Goal: Task Accomplishment & Management: Manage account settings

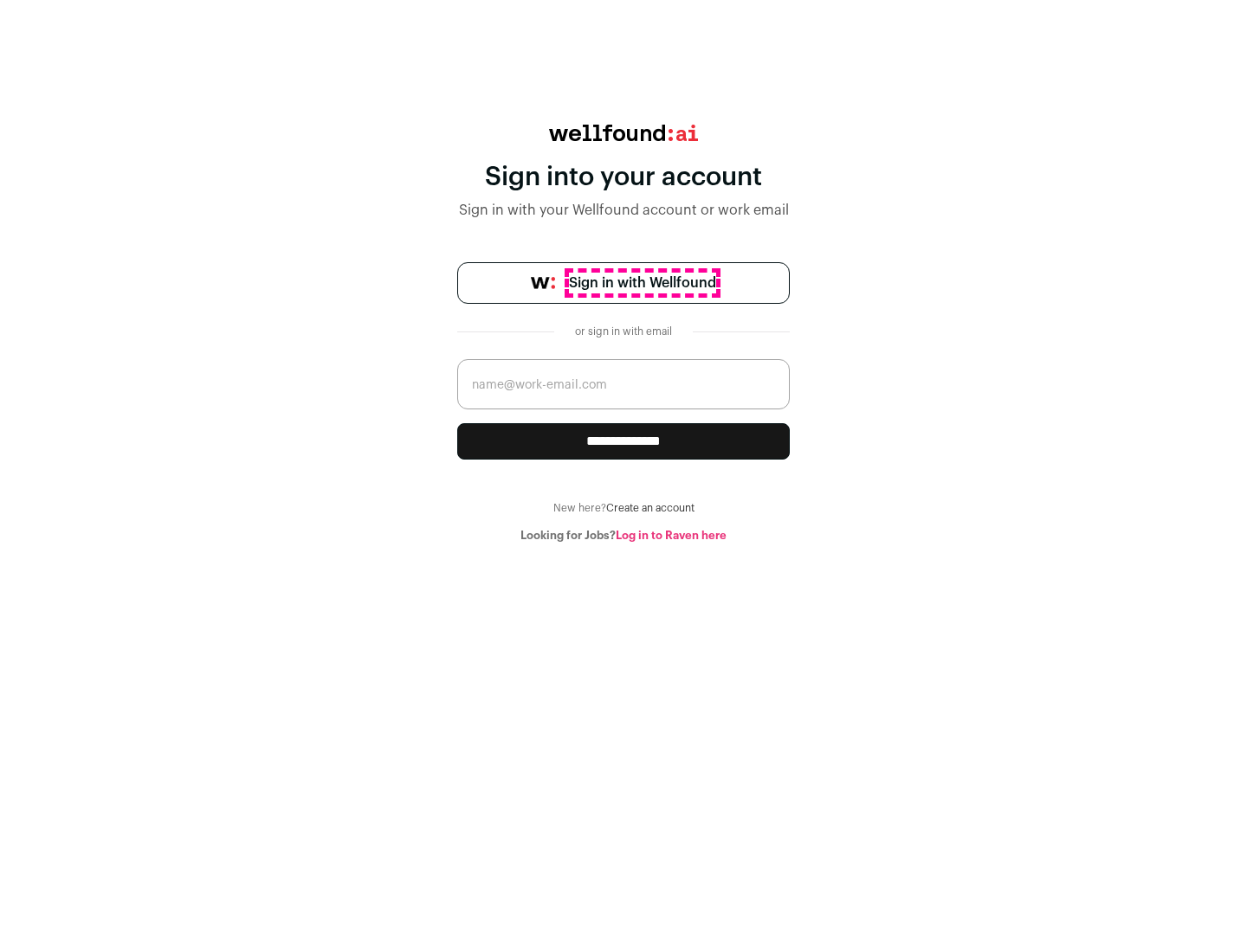
click at [642, 283] on span "Sign in with Wellfound" at bounding box center [642, 283] width 147 height 21
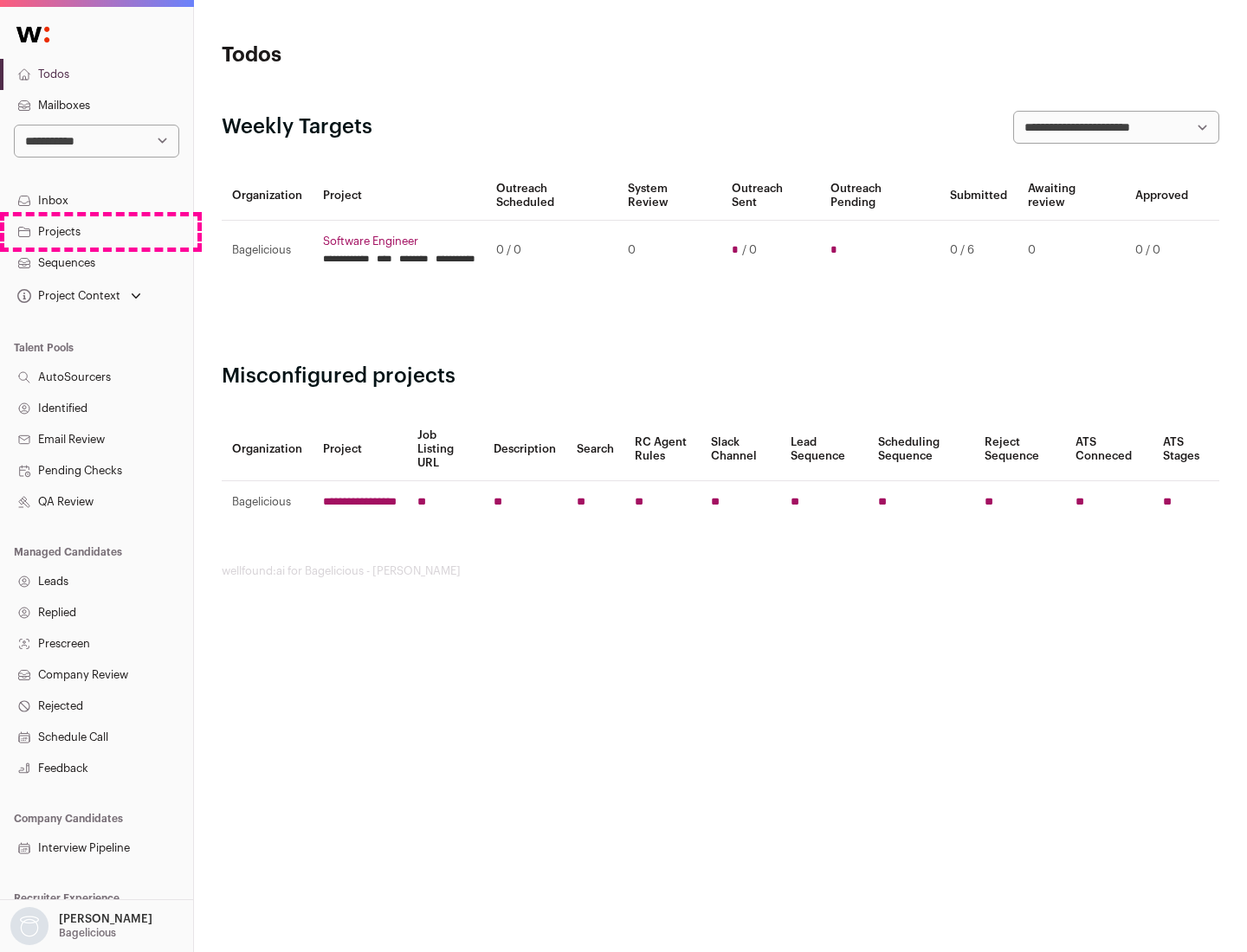
click at [96, 231] on link "Projects" at bounding box center [97, 231] width 193 height 31
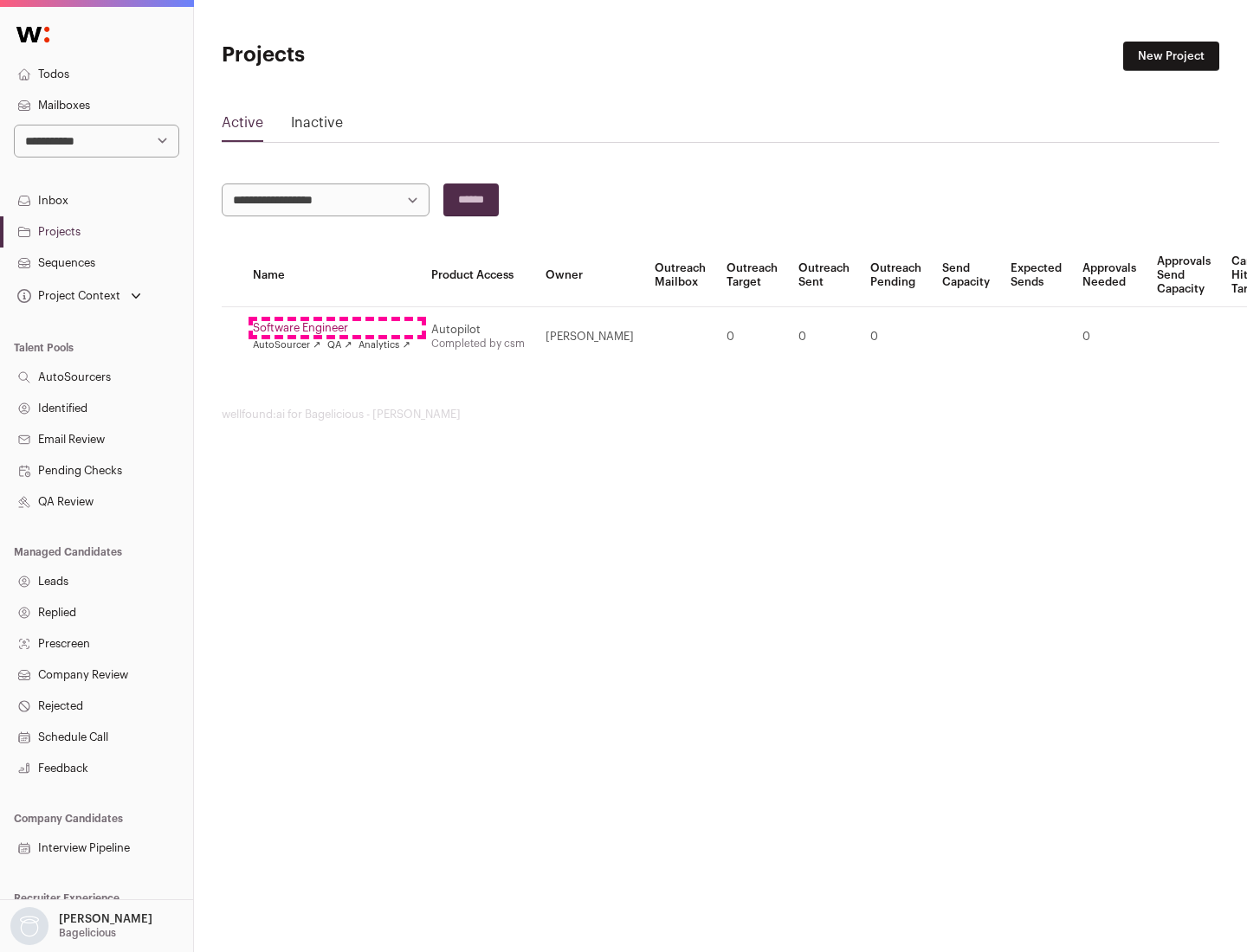
click at [337, 328] on link "Software Engineer" at bounding box center [332, 328] width 157 height 14
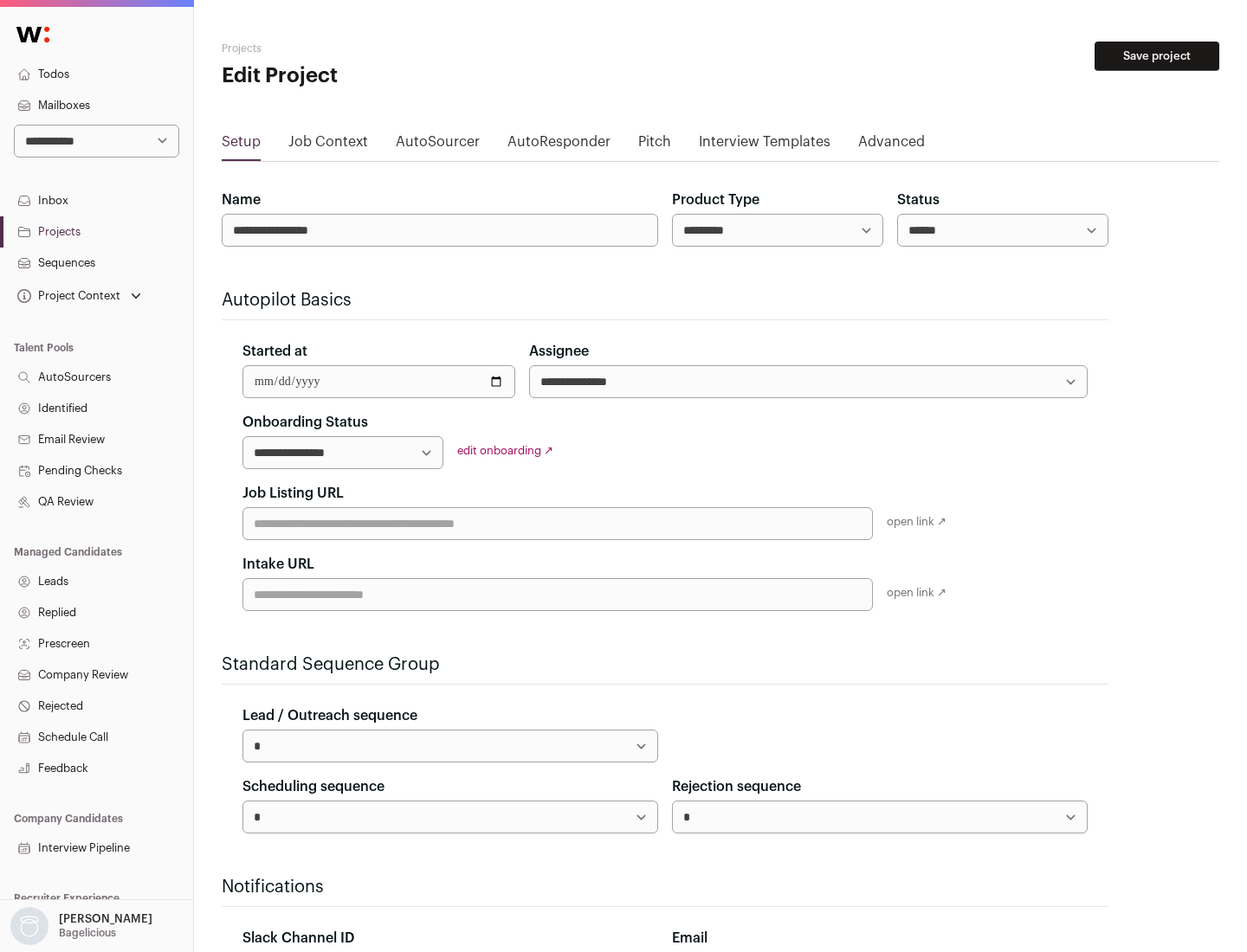
click at [1157, 56] on button "Save project" at bounding box center [1157, 56] width 125 height 29
